Goal: Transaction & Acquisition: Complete application form

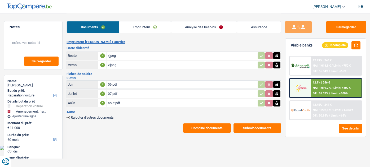
select select "carRepair"
select select "movingOrInstallation"
select select "60"
select select "single"
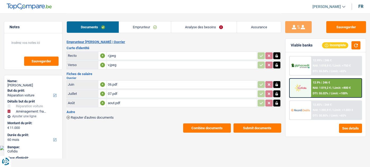
select select "BE"
select select "worker"
select select "netSalary"
select select "BE"
select select "smallCompanies"
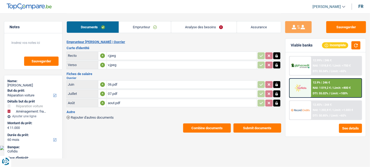
click at [147, 27] on link "Emprunteur" at bounding box center [145, 26] width 52 height 11
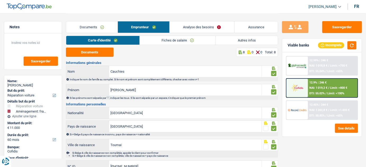
click at [173, 38] on link "Fiches de salaire" at bounding box center [178, 40] width 76 height 9
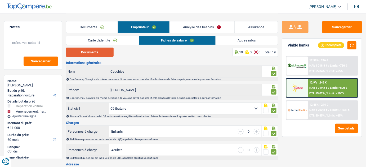
drag, startPoint x: 101, startPoint y: 51, endPoint x: 101, endPoint y: 48, distance: 2.9
click at [101, 49] on button "Documents" at bounding box center [90, 52] width 48 height 9
click at [198, 24] on link "Analyse des besoins" at bounding box center [202, 26] width 65 height 11
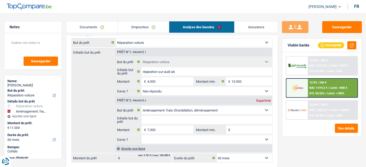
scroll to position [72, 0]
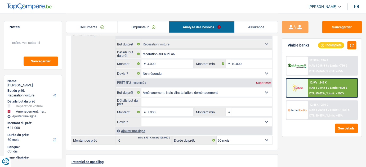
click at [315, 111] on div "12.45% | 244 € NAI: 1 202,8 € / Limit: >1.033 € DTI: 50.85% / Limit: <65%" at bounding box center [333, 110] width 50 height 19
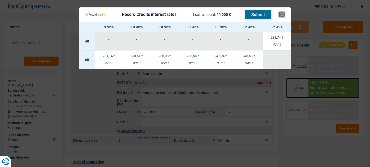
click at [284, 15] on button "×" at bounding box center [282, 14] width 6 height 5
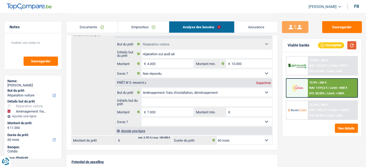
drag, startPoint x: 355, startPoint y: 42, endPoint x: 354, endPoint y: 45, distance: 3.5
click at [355, 42] on button "button" at bounding box center [351, 45] width 9 height 8
click at [313, 110] on span "NAI: 1 202,8 €" at bounding box center [319, 110] width 18 height 3
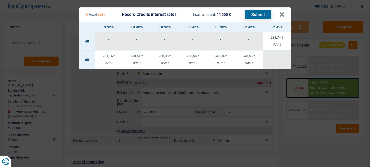
click at [304, 127] on Credits "Record Credits interest rates Loan amount: 11 000 € Submit × 9.95% 10.45% 10.95…" at bounding box center [185, 83] width 370 height 167
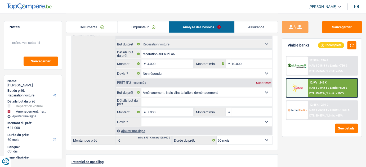
click at [304, 84] on img at bounding box center [297, 87] width 19 height 9
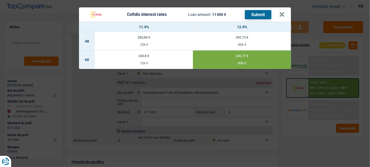
click at [309, 136] on div "Cofidis interest rates Loan amount: 11 000 € Submit × 11.9% 12.9% 48 285,89 € 7…" at bounding box center [185, 83] width 370 height 167
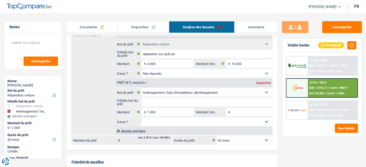
scroll to position [48, 0]
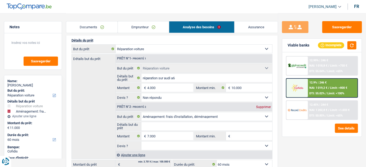
click at [105, 25] on link "Documents" at bounding box center [91, 26] width 51 height 11
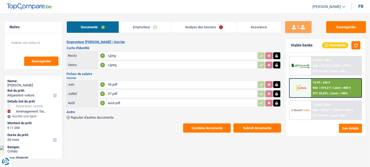
click at [129, 104] on div "aout.pdf" at bounding box center [181, 103] width 147 height 8
click at [104, 116] on span "Rajouter d'autres documents" at bounding box center [92, 117] width 43 height 3
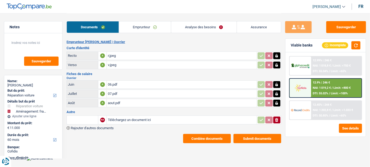
click at [131, 118] on input "Téléchargez un document ici" at bounding box center [181, 120] width 147 height 8
type input "C:\fakepath\cb r.jpeg"
click at [350, 28] on button "Sauvegarder" at bounding box center [346, 27] width 40 height 12
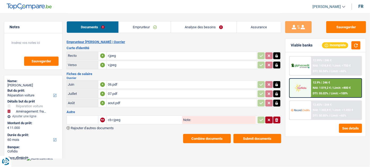
click at [107, 128] on span "Rajouter d'autres documents" at bounding box center [92, 128] width 43 height 3
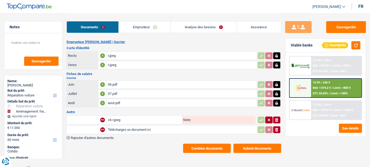
drag, startPoint x: 134, startPoint y: 118, endPoint x: 141, endPoint y: 110, distance: 10.5
click at [134, 118] on div "cb r.jpeg" at bounding box center [144, 120] width 73 height 8
click at [126, 128] on input "Téléchargez un document ici" at bounding box center [182, 130] width 148 height 8
type input "C:\fakepath\Extraits bancaires salaire.pdf"
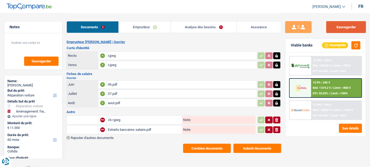
click at [342, 31] on button "Sauvegarder" at bounding box center [346, 27] width 40 height 12
click at [83, 119] on input "text" at bounding box center [82, 120] width 29 height 8
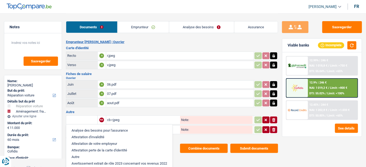
type input "b"
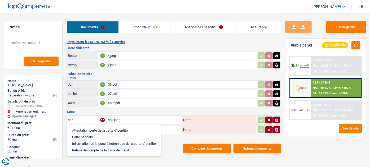
click at [128, 137] on li "Carte bancaire" at bounding box center [113, 137] width 89 height 7
type input "Carte bancaire"
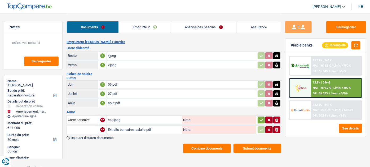
click at [261, 120] on icon "button" at bounding box center [261, 120] width 4 height 5
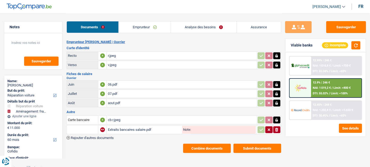
click at [257, 145] on button "Submit documents" at bounding box center [257, 148] width 48 height 9
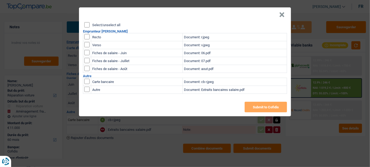
click at [87, 82] on input "checkbox" at bounding box center [86, 81] width 5 height 5
checkbox input "true"
click at [87, 88] on input "checkbox" at bounding box center [86, 89] width 5 height 5
checkbox input "true"
click at [267, 106] on button "Submit to Cofidis" at bounding box center [265, 107] width 42 height 11
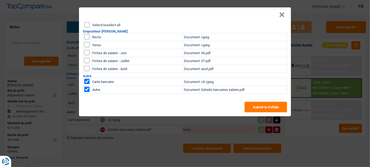
click at [281, 15] on button "×" at bounding box center [282, 14] width 6 height 5
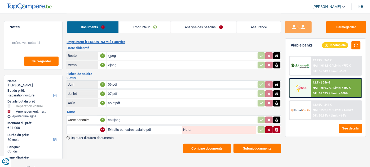
click at [118, 104] on div "aout.pdf" at bounding box center [181, 103] width 147 height 8
click at [137, 128] on div "Extraits bancaires salaire.pdf" at bounding box center [144, 130] width 73 height 8
drag, startPoint x: 137, startPoint y: 106, endPoint x: 136, endPoint y: 104, distance: 2.9
click at [136, 106] on td "aout.pdf" at bounding box center [181, 103] width 150 height 8
click at [141, 105] on div "aout.pdf" at bounding box center [181, 103] width 147 height 8
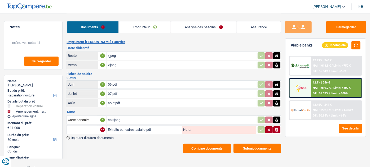
click at [119, 57] on div "r.jpeg" at bounding box center [181, 56] width 147 height 8
click at [131, 121] on div "cb r.jpeg" at bounding box center [182, 120] width 148 height 8
click at [346, 26] on button "Sauvegarder" at bounding box center [346, 27] width 40 height 12
drag, startPoint x: 210, startPoint y: 26, endPoint x: 205, endPoint y: 30, distance: 6.8
click at [210, 26] on link "Analyse des besoins" at bounding box center [204, 26] width 66 height 11
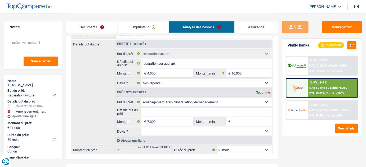
scroll to position [72, 0]
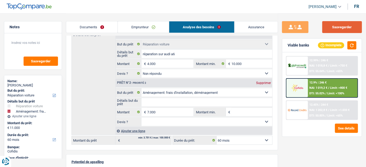
drag, startPoint x: 334, startPoint y: 25, endPoint x: 331, endPoint y: 23, distance: 3.8
click at [333, 24] on button "Sauvegarder" at bounding box center [342, 27] width 40 height 12
click at [148, 112] on input "7.000" at bounding box center [170, 112] width 46 height 8
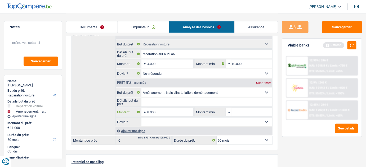
click at [149, 110] on input "8.000" at bounding box center [170, 112] width 46 height 8
type input "12.000"
type input "16.000"
select select "84"
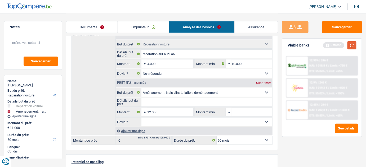
type input "16.000"
click at [349, 43] on button "button" at bounding box center [351, 45] width 9 height 8
select select "84"
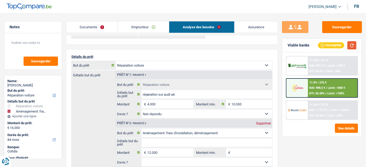
scroll to position [48, 0]
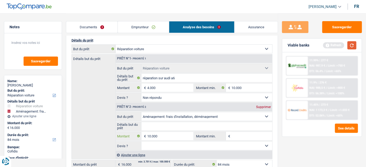
type input "10.000"
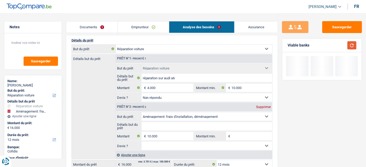
type input "14.000"
select select "60"
type input "14.000"
select select "60"
type input "14.000"
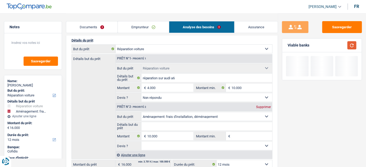
select select "60"
click at [352, 44] on button "button" at bounding box center [351, 45] width 9 height 8
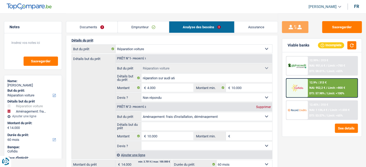
click at [327, 106] on div "12.45% | 310 € NAI: 1 136,4 € / Limit: >1.033 € DTI: 53.57% / Limit: <65%" at bounding box center [333, 110] width 50 height 19
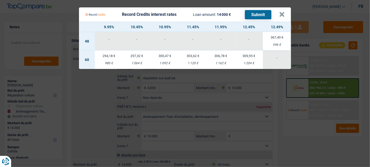
drag, startPoint x: 307, startPoint y: 131, endPoint x: 312, endPoint y: 131, distance: 4.8
click at [307, 131] on Credits "Record Credits interest rates Loan amount: 14 000 € Submit × 9.95% 10.45% 10.95…" at bounding box center [185, 83] width 370 height 167
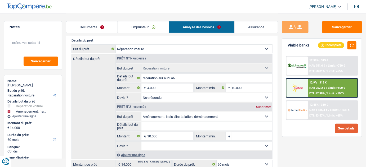
click at [347, 131] on button "See details" at bounding box center [346, 128] width 23 height 9
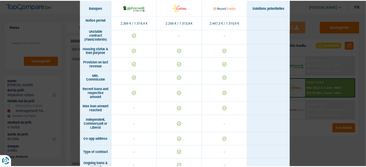
scroll to position [361, 0]
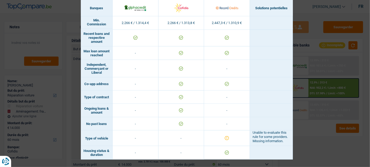
click at [324, 133] on div "Banks conditions × Banques Solutions potentielles Revenus / Charges 2.266 € / 1…" at bounding box center [185, 83] width 370 height 167
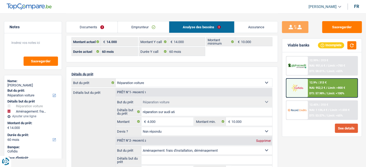
scroll to position [0, 0]
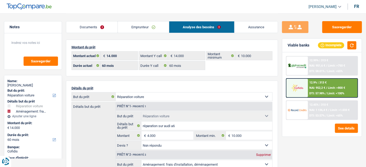
click at [161, 30] on link "Emprunteur" at bounding box center [143, 26] width 51 height 11
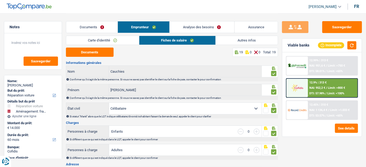
click at [194, 25] on link "Analyse des besoins" at bounding box center [202, 26] width 65 height 11
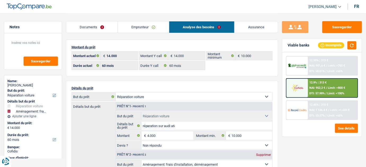
click at [96, 27] on link "Documents" at bounding box center [91, 26] width 51 height 11
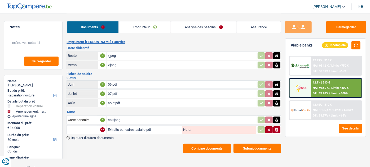
click at [204, 23] on link "Analyse des besoins" at bounding box center [204, 26] width 66 height 11
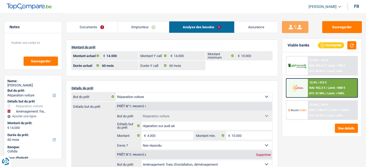
click at [155, 31] on link "Emprunteur" at bounding box center [143, 26] width 51 height 11
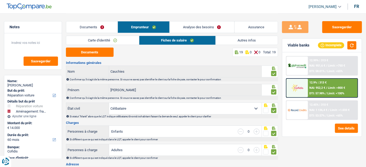
click at [178, 26] on link "Analyse des besoins" at bounding box center [202, 26] width 65 height 11
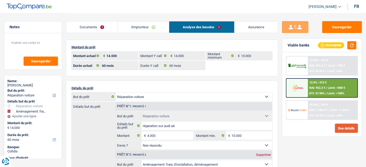
click at [336, 128] on button "See details" at bounding box center [346, 128] width 23 height 9
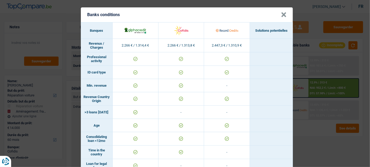
click at [326, 121] on div "Banks conditions × Banques Solutions potentielles Revenus / Charges 2.266 € / 1…" at bounding box center [185, 83] width 370 height 167
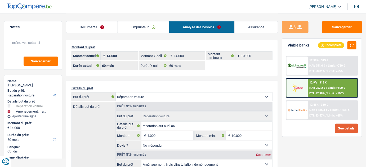
click at [342, 124] on button "See details" at bounding box center [346, 128] width 23 height 9
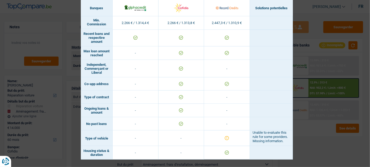
scroll to position [361, 0]
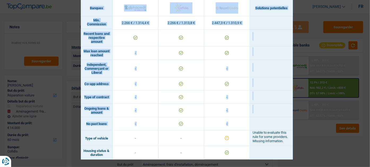
drag, startPoint x: 283, startPoint y: 115, endPoint x: 295, endPoint y: 118, distance: 13.1
click at [295, 118] on div "Banks conditions × Banques Solutions potentielles Revenus / Charges 2.266 € / 1…" at bounding box center [185, 83] width 370 height 167
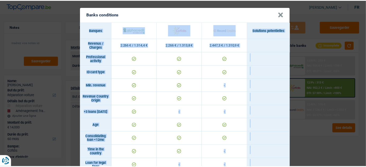
scroll to position [0, 0]
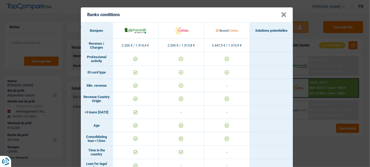
click at [283, 15] on header "Banks conditions ×" at bounding box center [187, 14] width 212 height 15
click at [273, 17] on header "Banks conditions ×" at bounding box center [187, 14] width 212 height 15
click at [281, 15] on button "×" at bounding box center [284, 14] width 6 height 5
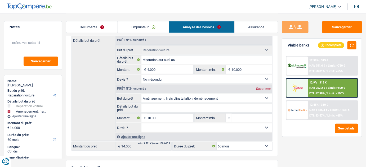
scroll to position [96, 0]
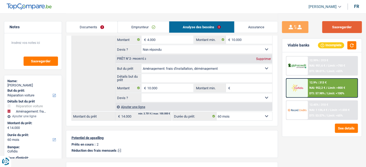
drag, startPoint x: 335, startPoint y: 25, endPoint x: 190, endPoint y: 15, distance: 145.7
click at [335, 25] on button "Sauvegarder" at bounding box center [342, 27] width 40 height 12
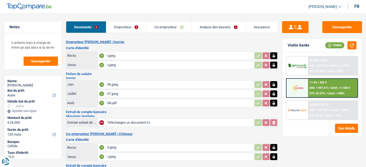
select select "other"
select select "120"
select select "32"
select select "rents"
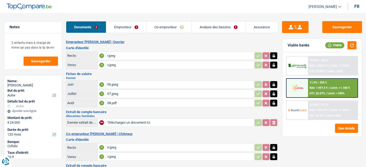
select select "personalLoan"
select select "familyEvent"
select select "36"
click at [343, 127] on button "See details" at bounding box center [346, 128] width 23 height 9
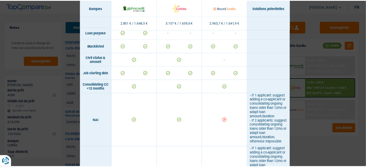
scroll to position [216, 0]
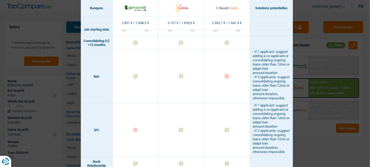
click at [328, 137] on div "Banks conditions × Banques Solutions potentielles Revenus / Charges 2.851 € / 1…" at bounding box center [185, 83] width 370 height 167
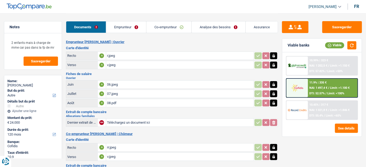
click at [128, 27] on link "Emprunteur" at bounding box center [126, 26] width 40 height 11
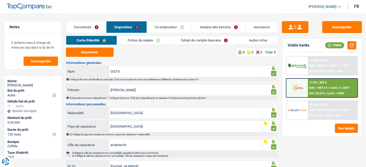
click at [255, 41] on link "Autres infos" at bounding box center [258, 40] width 39 height 9
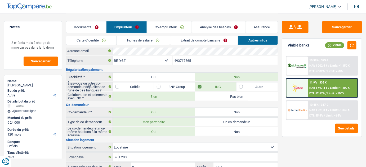
scroll to position [0, 0]
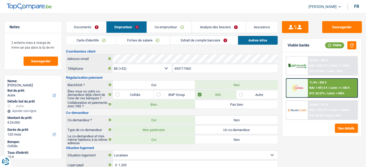
click at [208, 42] on link "Extrait de compte bancaire" at bounding box center [204, 40] width 68 height 9
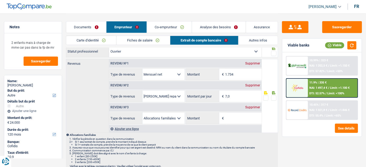
scroll to position [48, 0]
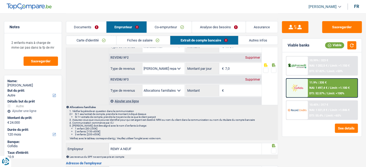
click at [254, 78] on div "Supprimer" at bounding box center [252, 79] width 17 height 3
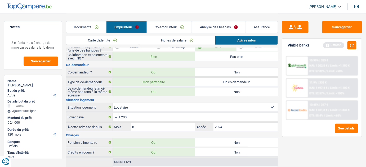
scroll to position [0, 0]
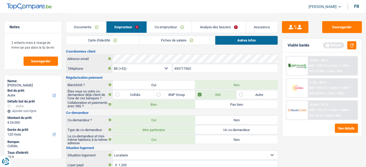
click at [164, 38] on link "Fiches de salaire" at bounding box center [177, 40] width 76 height 9
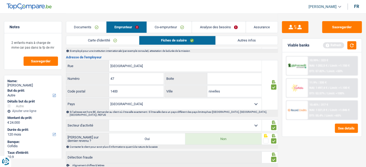
scroll to position [451, 0]
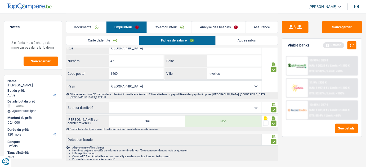
click at [120, 46] on div "Carte d'identité Fiches de salaire Autres infos" at bounding box center [172, 42] width 212 height 12
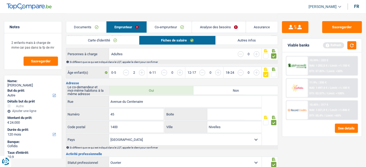
scroll to position [48, 0]
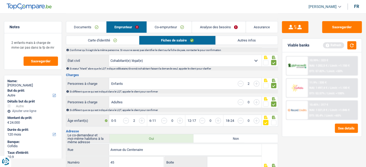
click at [167, 28] on link "Co-emprunteur" at bounding box center [169, 26] width 45 height 11
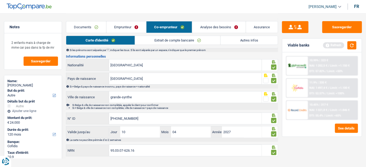
click at [166, 40] on link "Extrait de compte bancaire" at bounding box center [178, 40] width 86 height 9
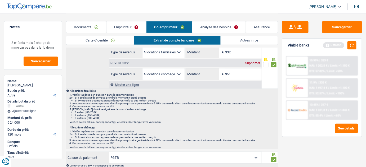
scroll to position [0, 0]
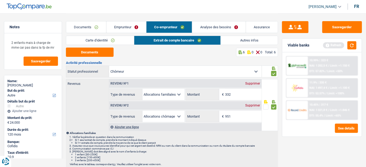
click at [229, 24] on link "Analyse des besoins" at bounding box center [218, 26] width 53 height 11
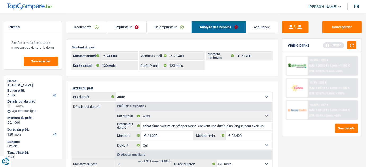
click at [86, 27] on link "Documents" at bounding box center [86, 26] width 40 height 11
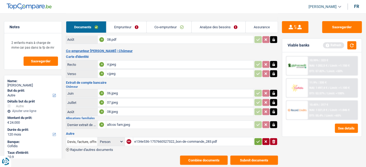
scroll to position [73, 0]
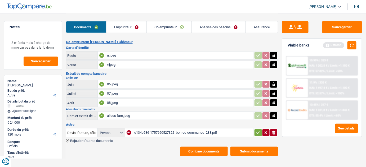
click at [145, 113] on div "allcos fam.jpeg" at bounding box center [180, 116] width 146 height 8
click at [168, 129] on div "e134e536-1757660527322_bon-de-commande_283.pdf" at bounding box center [193, 133] width 118 height 8
click at [131, 29] on link "Emprunteur" at bounding box center [126, 26] width 40 height 11
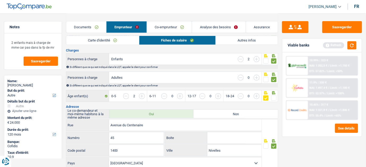
click at [241, 37] on link "Autres infos" at bounding box center [247, 40] width 62 height 9
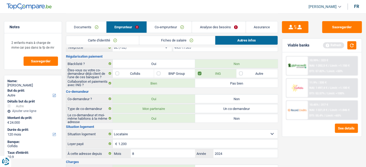
scroll to position [0, 0]
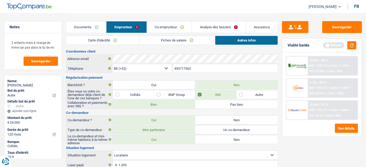
drag, startPoint x: 212, startPoint y: 19, endPoint x: 217, endPoint y: 26, distance: 8.5
click at [212, 20] on div "Documents Emprunteur Co-emprunteur Analyse des besoins Assurance" at bounding box center [172, 24] width 212 height 23
click at [217, 26] on link "Analyse des besoins" at bounding box center [219, 26] width 54 height 11
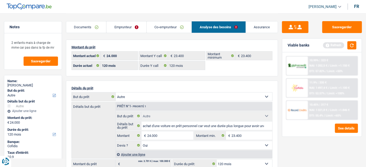
click at [322, 84] on div "11.9% | 335 € NAI: 1 497,4 € / Limit: >1.100 € DTI: 52.57% / Limit: <100%" at bounding box center [333, 88] width 50 height 19
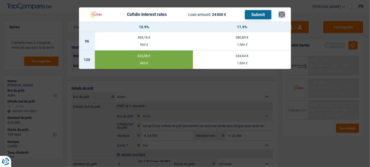
click at [282, 14] on button "×" at bounding box center [282, 14] width 6 height 5
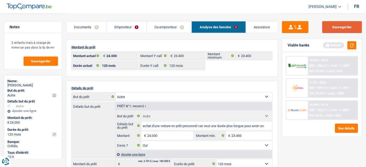
click at [333, 28] on button "Sauvegarder" at bounding box center [342, 27] width 40 height 12
click at [355, 47] on button "button" at bounding box center [351, 45] width 9 height 8
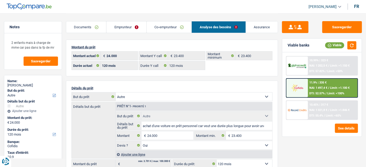
click at [311, 87] on span "NAI: 1 497,4 €" at bounding box center [319, 87] width 18 height 3
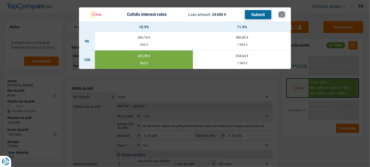
click at [282, 16] on button "×" at bounding box center [282, 14] width 6 height 5
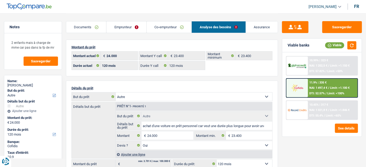
click at [95, 24] on link "Documents" at bounding box center [86, 26] width 40 height 11
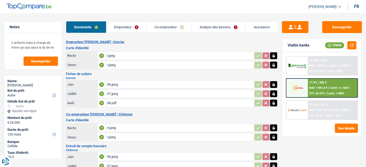
click at [117, 16] on div "Documents Emprunteur Co-emprunteur Analyse des besoins Assurance" at bounding box center [172, 24] width 212 height 23
click at [123, 24] on link "Emprunteur" at bounding box center [126, 26] width 40 height 11
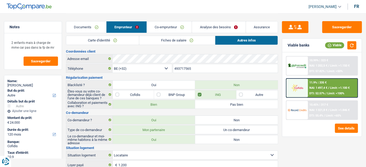
click at [166, 42] on link "Fiches de salaire" at bounding box center [177, 40] width 76 height 9
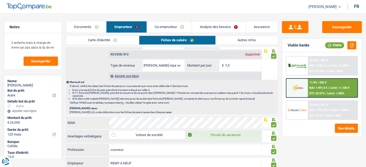
click at [77, 24] on link "Documents" at bounding box center [86, 26] width 40 height 11
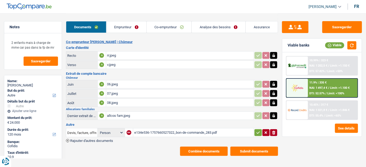
drag, startPoint x: 135, startPoint y: 103, endPoint x: 133, endPoint y: 97, distance: 6.2
click at [135, 103] on div "08.jpeg" at bounding box center [180, 103] width 146 height 8
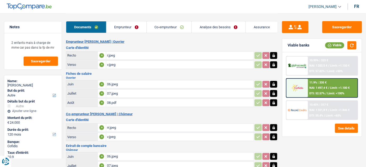
click at [119, 104] on div "08.pdf" at bounding box center [180, 103] width 146 height 8
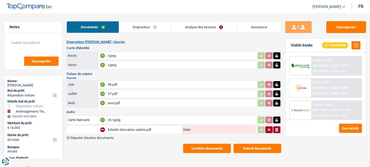
select select "carRepair"
select select "movingOrInstallation"
select select "60"
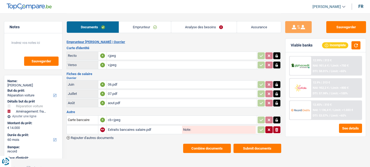
select select "60"
select select "carRepair"
select select "not_answered"
select select "movingOrInstallation"
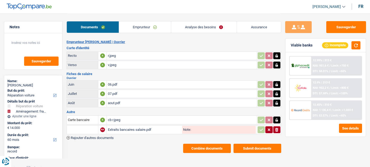
select select "60"
drag, startPoint x: 213, startPoint y: 19, endPoint x: 222, endPoint y: 21, distance: 8.8
click at [213, 19] on div "Documents Emprunteur Analyse des besoins Assurance" at bounding box center [173, 24] width 214 height 23
click at [352, 46] on button "button" at bounding box center [355, 45] width 9 height 8
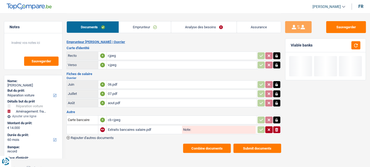
click at [217, 29] on link "Analyse des besoins" at bounding box center [204, 26] width 66 height 11
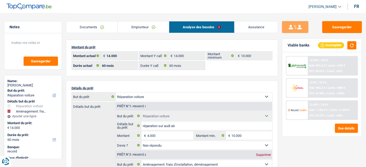
click at [317, 110] on span "NAI: 1 136,4 €" at bounding box center [319, 110] width 18 height 3
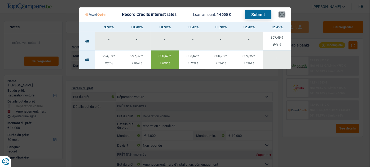
click at [281, 14] on button "×" at bounding box center [282, 14] width 6 height 5
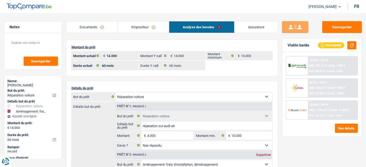
click at [310, 77] on div "12.99% | 313 € NAI: 951,6 € / Limit: >750 € DTI: 58.01% / Limit: <65% 12.9% | 3…" at bounding box center [322, 88] width 72 height 64
click at [305, 88] on img at bounding box center [297, 87] width 19 height 9
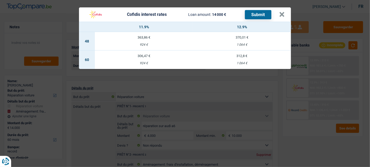
click at [266, 59] on td "312,8 € 1 064 €" at bounding box center [242, 60] width 98 height 19
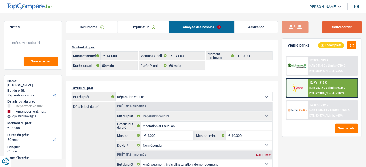
drag, startPoint x: 348, startPoint y: 29, endPoint x: 285, endPoint y: 29, distance: 62.8
click at [348, 29] on button "Sauvegarder" at bounding box center [342, 27] width 40 height 12
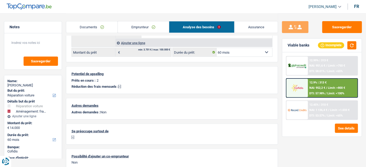
scroll to position [178, 0]
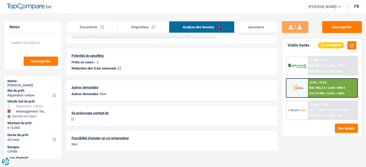
click at [309, 88] on div "12.9% | 313 € NAI: 952,2 € / Limit: >800 € DTI: 57.98% / Limit: <100%" at bounding box center [333, 88] width 50 height 19
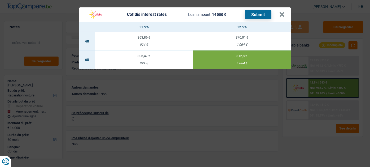
click at [255, 113] on div "Cofidis interest rates Loan amount: 14 000 € Submit × 11.9% 12.9% 48 363,86 € 9…" at bounding box center [185, 83] width 370 height 167
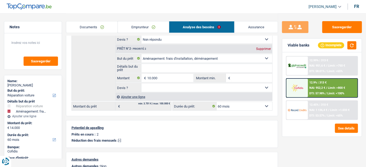
scroll to position [0, 0]
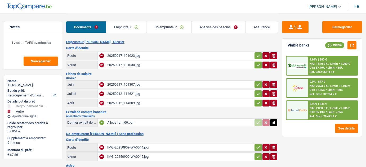
select select "refinancing"
select select "other"
select select "120"
select select "record credits"
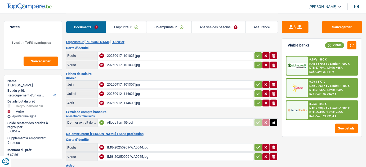
click at [116, 24] on link "Emprunteur" at bounding box center [126, 26] width 40 height 11
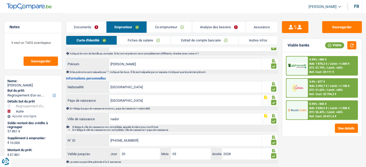
scroll to position [51, 0]
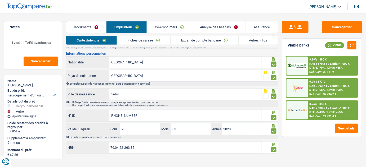
drag, startPoint x: 84, startPoint y: 21, endPoint x: 95, endPoint y: 33, distance: 15.6
click at [84, 22] on link "Documents" at bounding box center [86, 26] width 40 height 11
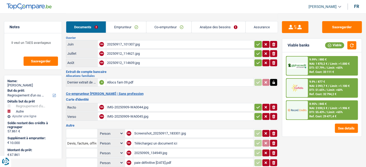
scroll to position [3, 0]
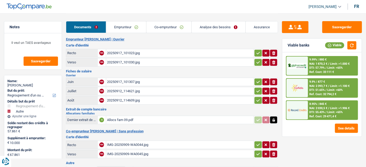
click at [132, 97] on div "20250912_114609.jpg" at bounding box center [180, 101] width 146 height 8
click at [136, 83] on div "20250917_101307.jpg" at bounding box center [180, 82] width 146 height 8
click at [134, 89] on div "20250912_114621.jpg" at bounding box center [180, 91] width 146 height 8
click at [133, 92] on div "20250912_114621.jpg" at bounding box center [180, 91] width 146 height 8
click at [145, 79] on div "20250917_101307.jpg" at bounding box center [180, 82] width 146 height 8
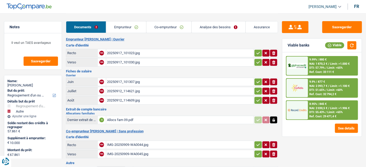
click at [141, 100] on div "20250912_114609.jpg" at bounding box center [180, 101] width 146 height 8
click at [129, 89] on div "20250912_114621.jpg" at bounding box center [180, 91] width 146 height 8
click at [142, 92] on div "20250912_114621.jpg" at bounding box center [180, 91] width 146 height 8
click at [139, 80] on div "20250917_101307.jpg" at bounding box center [180, 82] width 146 height 8
click at [147, 98] on div "20250912_114609.jpg" at bounding box center [180, 101] width 146 height 8
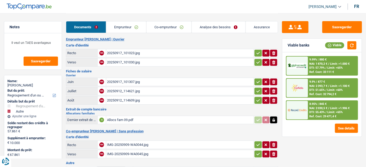
click at [146, 87] on div "20250912_114621.jpg" at bounding box center [180, 91] width 146 height 8
